Goal: Task Accomplishment & Management: Complete application form

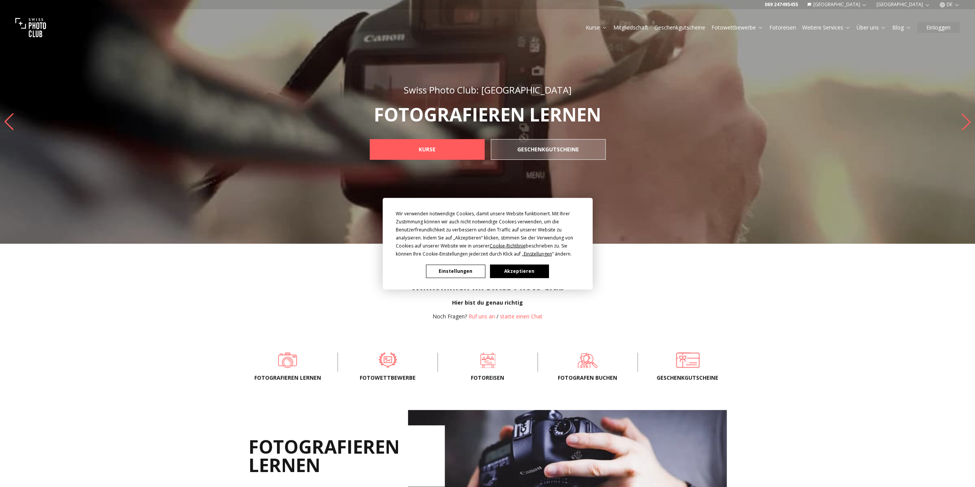
click at [497, 276] on button "Akzeptieren" at bounding box center [519, 270] width 59 height 13
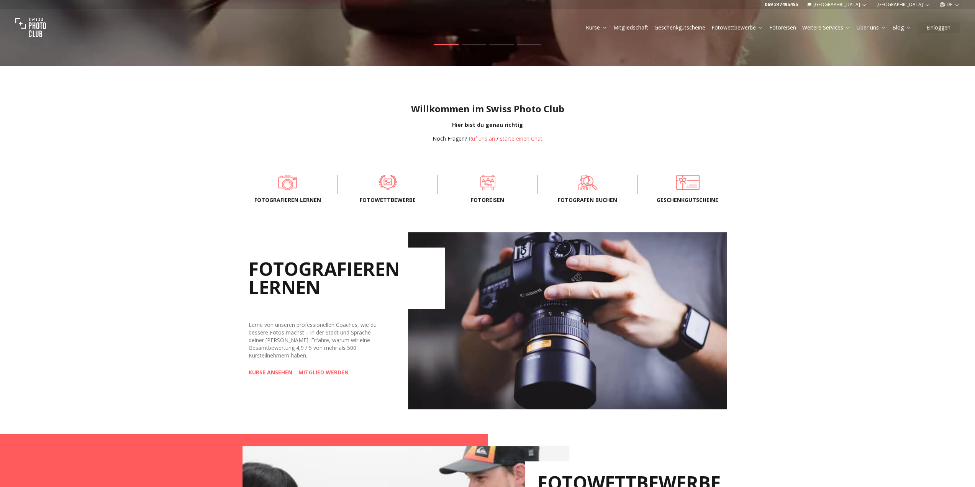
scroll to position [230, 0]
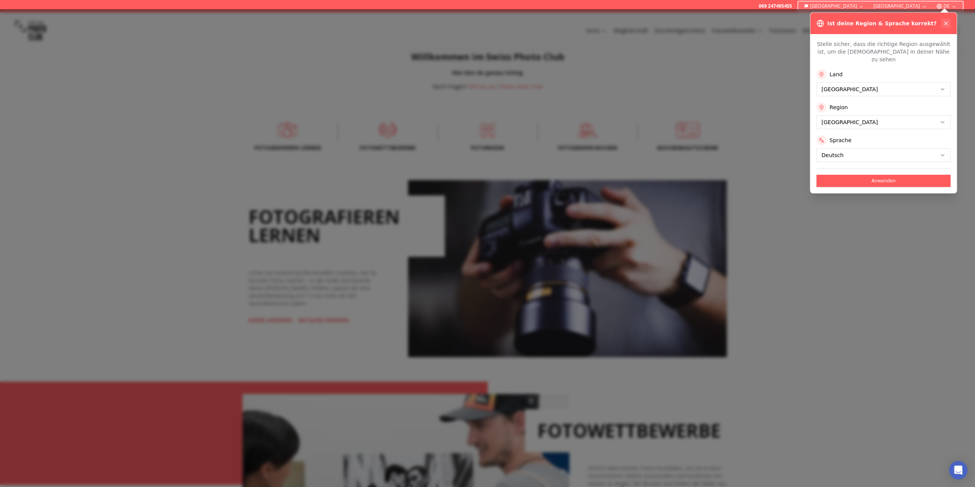
click at [945, 25] on icon at bounding box center [946, 23] width 6 height 6
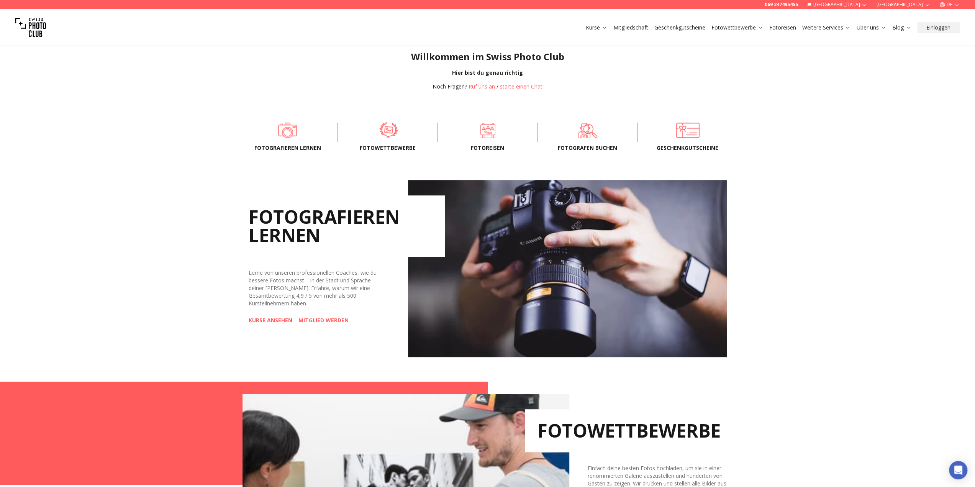
click at [387, 132] on span at bounding box center [388, 129] width 76 height 23
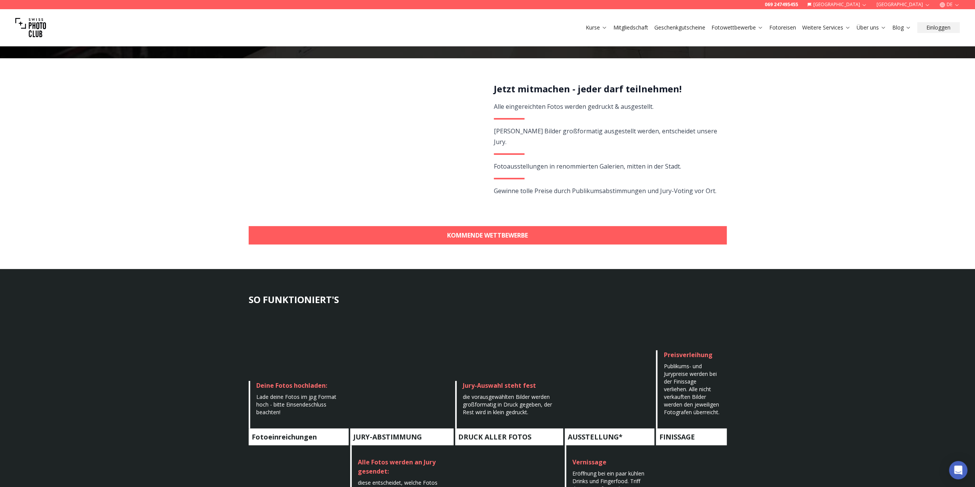
scroll to position [153, 0]
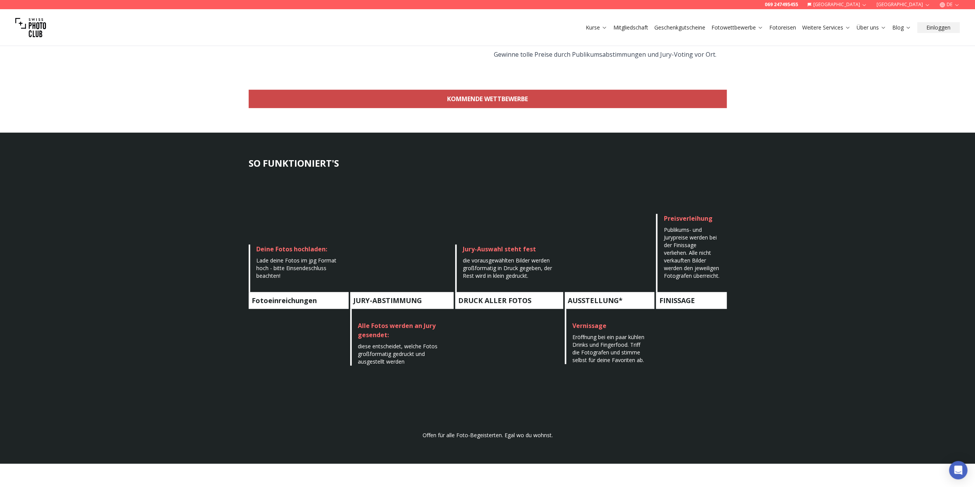
click at [510, 103] on link "KOMMENDE WETTBEWERBE" at bounding box center [488, 99] width 478 height 18
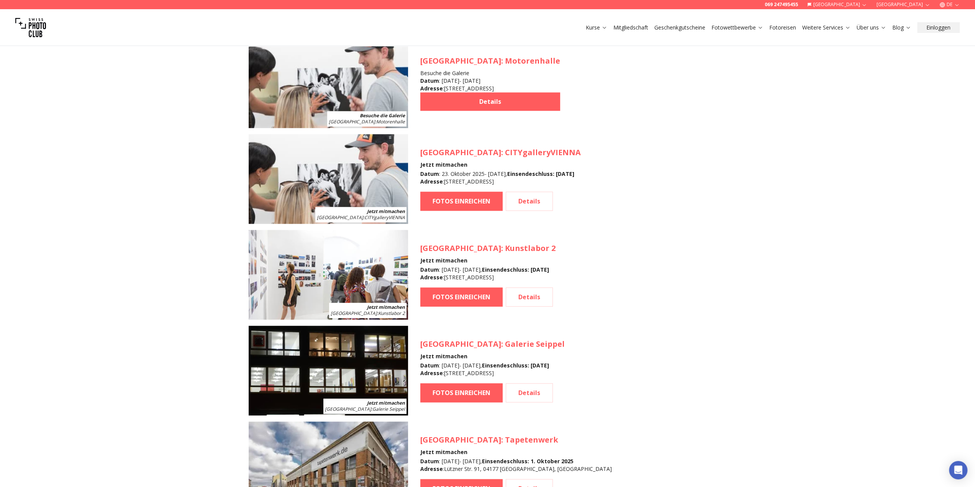
scroll to position [645, 0]
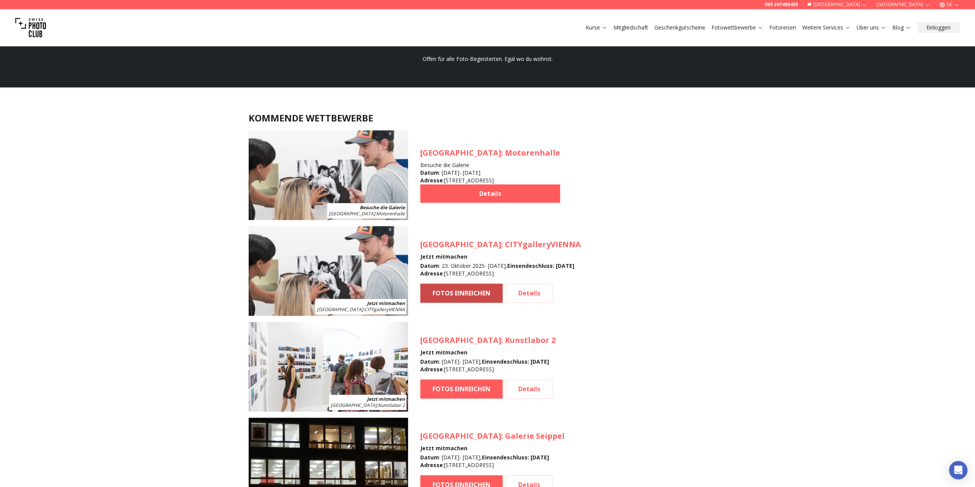
click at [479, 294] on link "FOTOS EINREICHEN" at bounding box center [461, 293] width 82 height 19
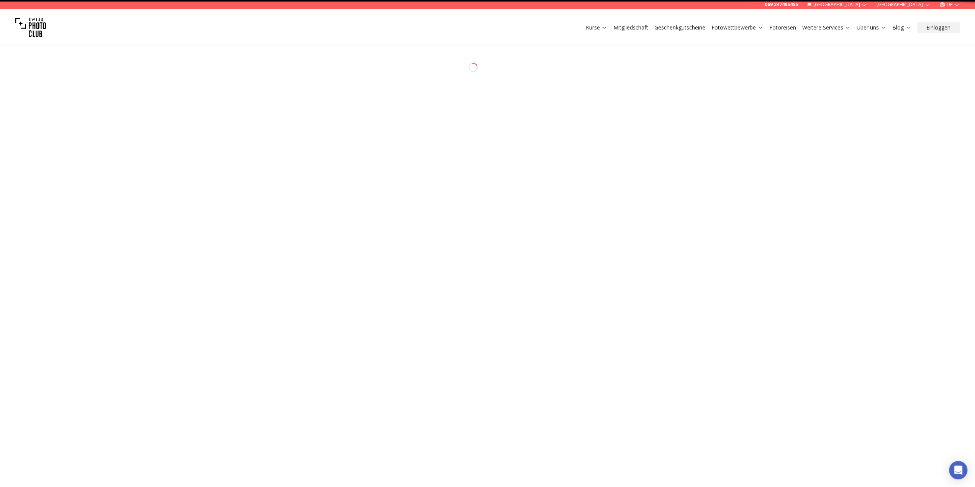
select select "*******"
